Goal: Navigation & Orientation: Find specific page/section

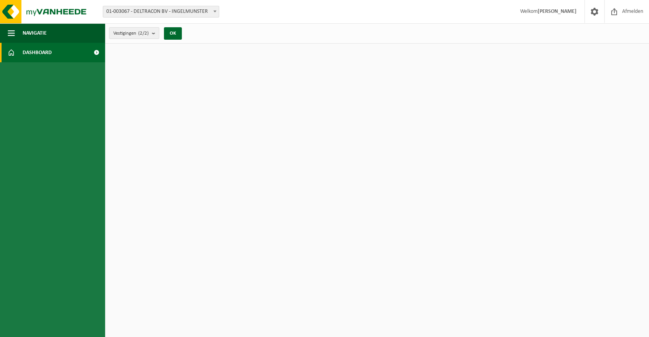
click at [77, 56] on link "Dashboard" at bounding box center [52, 52] width 105 height 19
click at [95, 49] on span at bounding box center [97, 52] width 18 height 19
click at [9, 30] on span "button" at bounding box center [11, 32] width 7 height 19
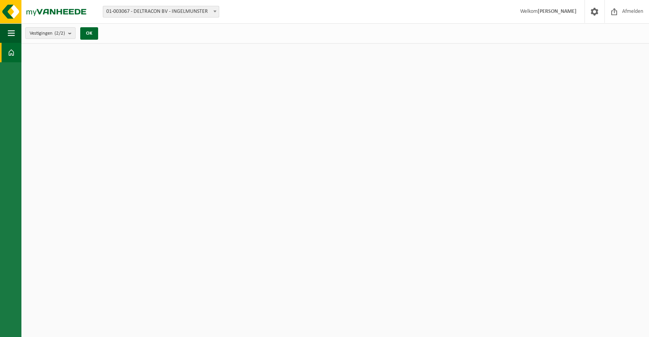
click at [10, 53] on span at bounding box center [11, 52] width 7 height 19
click at [59, 34] on count "(2/2)" at bounding box center [59, 33] width 11 height 5
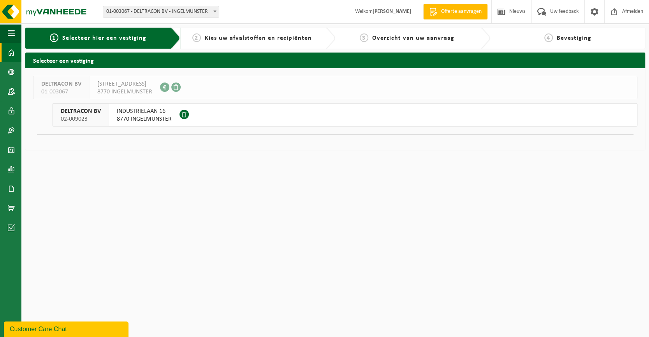
click at [9, 46] on span at bounding box center [11, 52] width 7 height 19
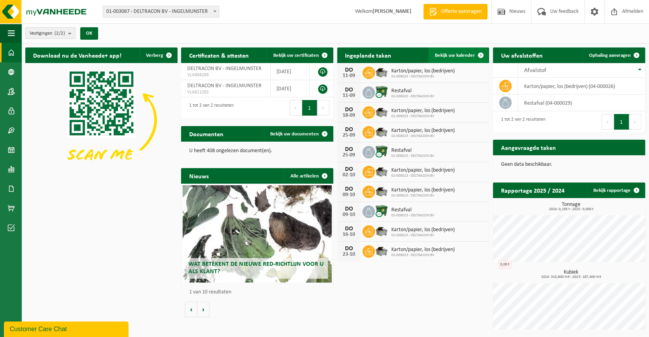
click at [458, 55] on span "Bekijk uw kalender" at bounding box center [454, 55] width 40 height 5
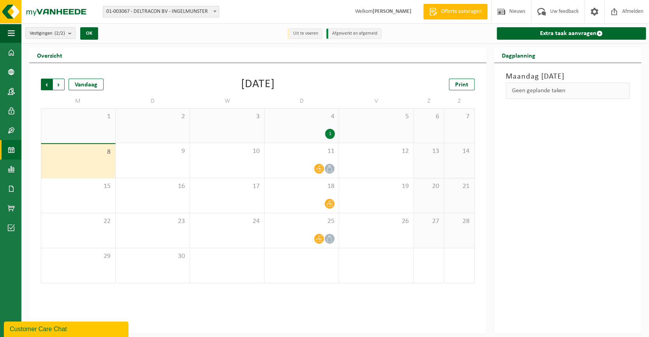
click at [57, 87] on span "Volgende" at bounding box center [59, 85] width 12 height 12
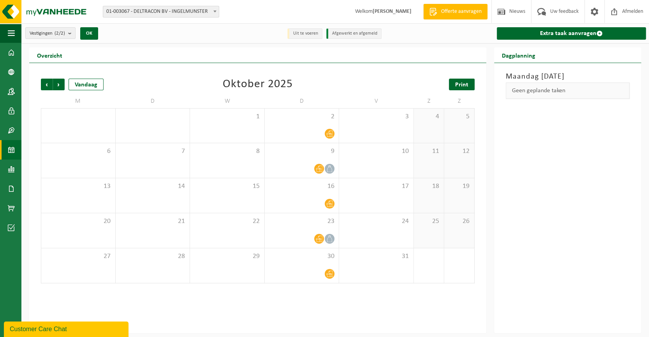
click at [466, 85] on span "Print" at bounding box center [461, 85] width 13 height 6
